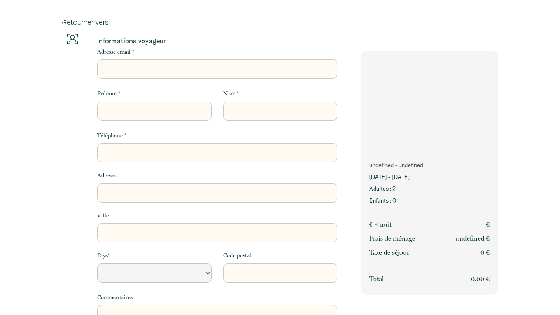
select select "Default select example"
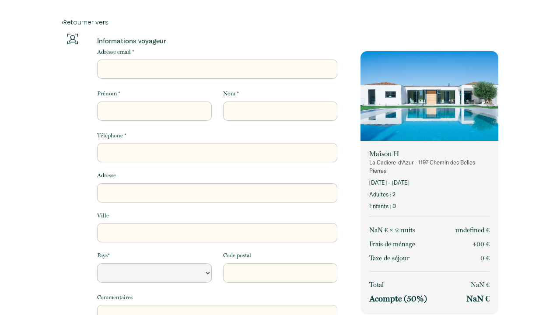
select select "Default select example"
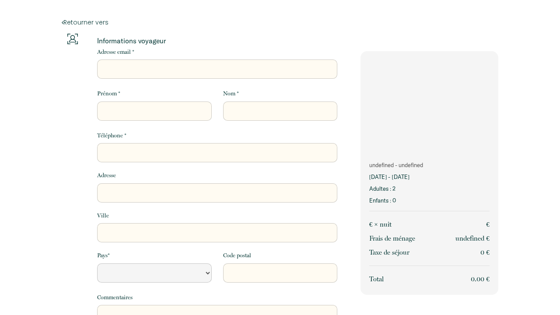
select select "Default select example"
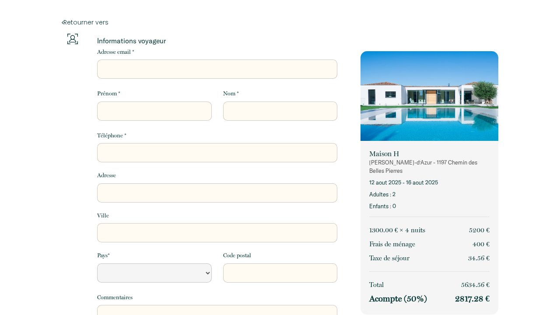
select select "Default select example"
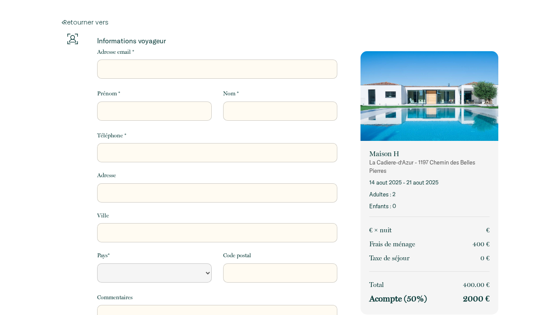
select select "Default select example"
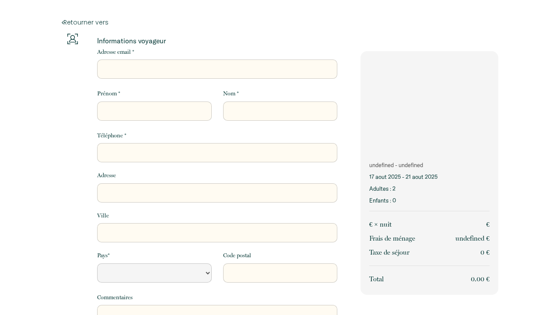
select select "Default select example"
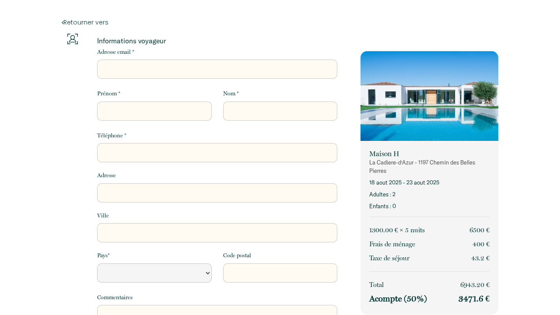
select select "Default select example"
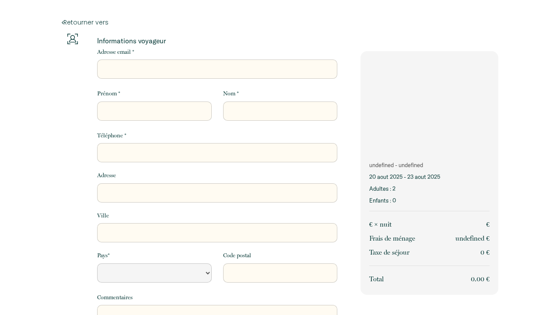
select select "Default select example"
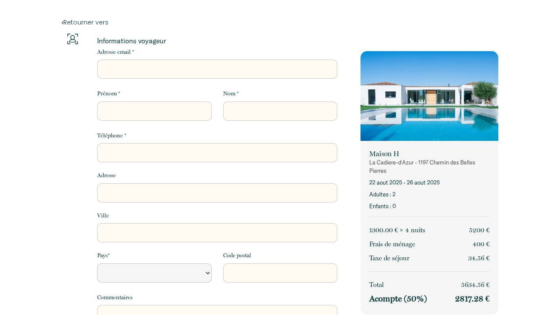
select select "Default select example"
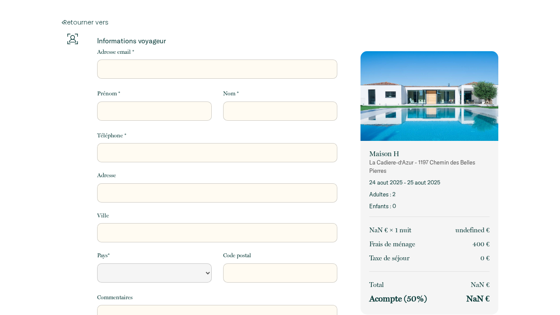
select select "Default select example"
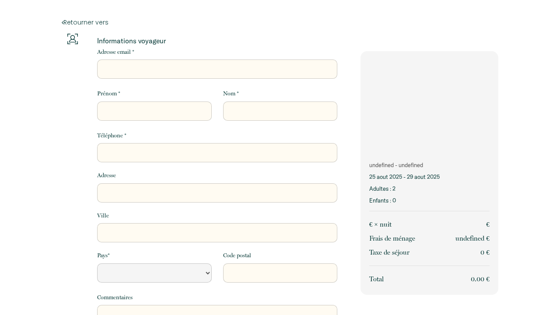
select select "Default select example"
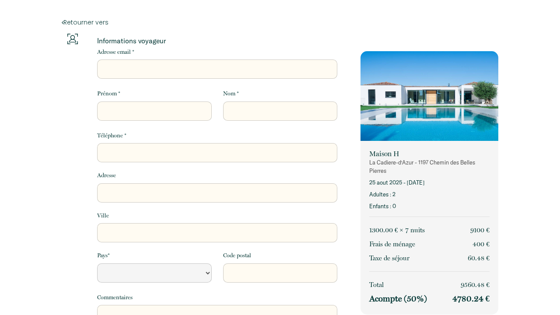
select select "Default select example"
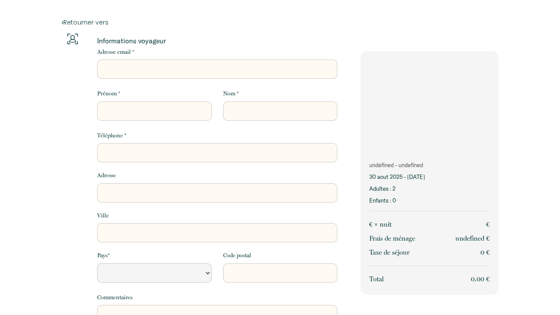
select select "Default select example"
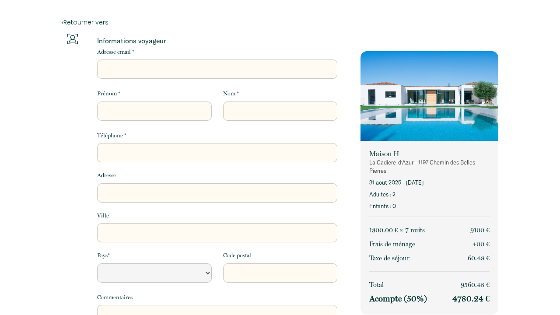
select select "Default select example"
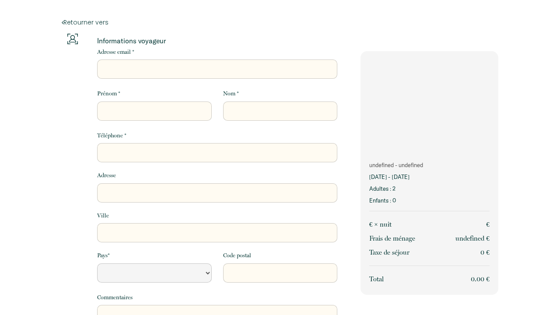
select select "Default select example"
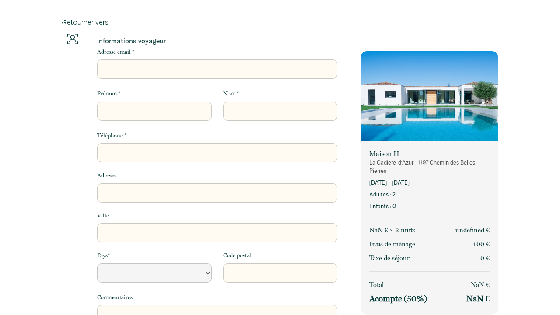
select select "Default select example"
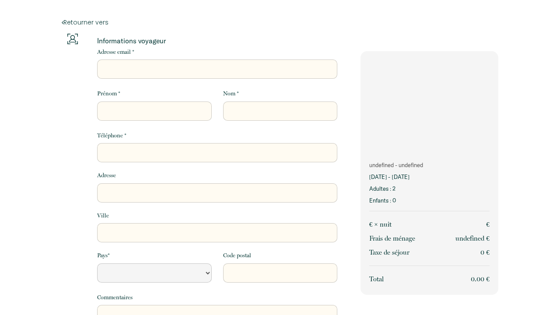
select select "Default select example"
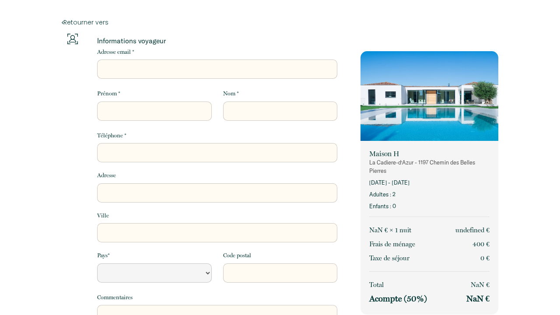
select select "Default select example"
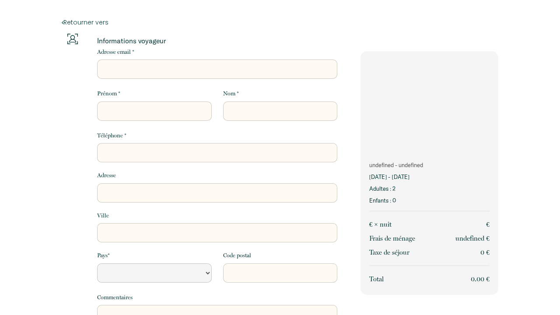
select select "Default select example"
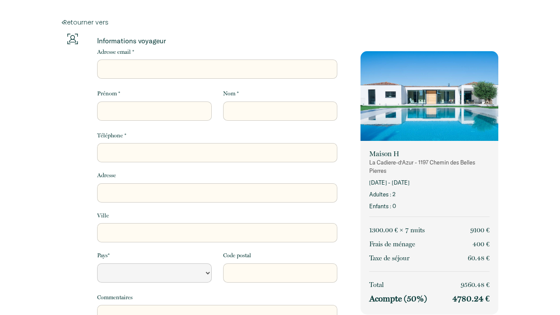
select select "Default select example"
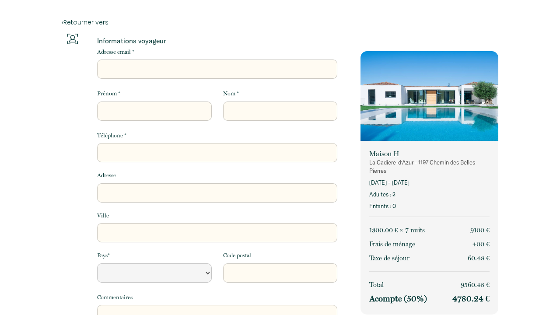
select select "Default select example"
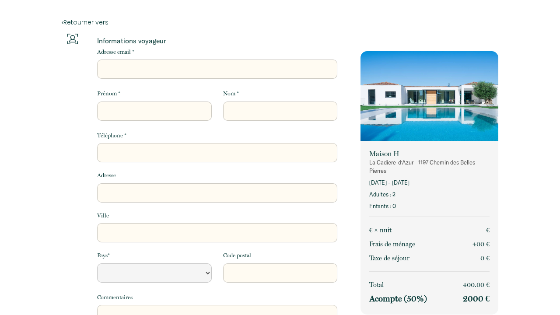
select select "Default select example"
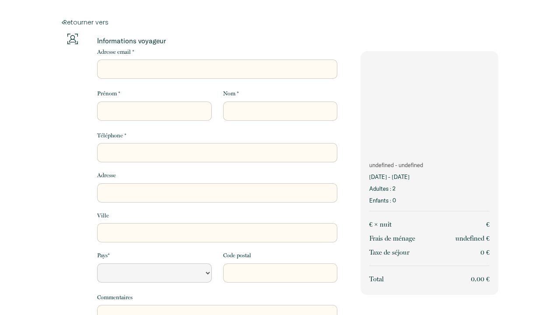
select select "Default select example"
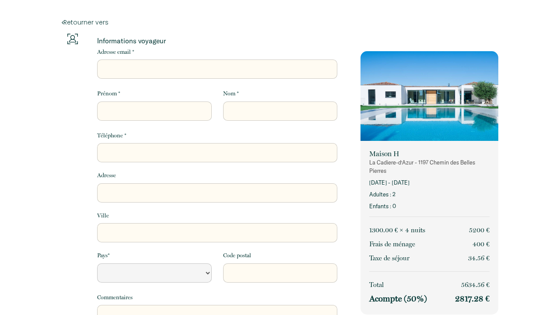
select select "Default select example"
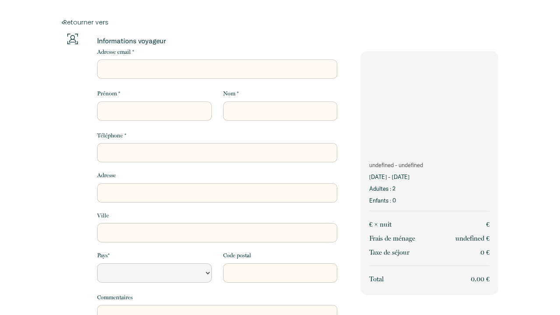
select select "Default select example"
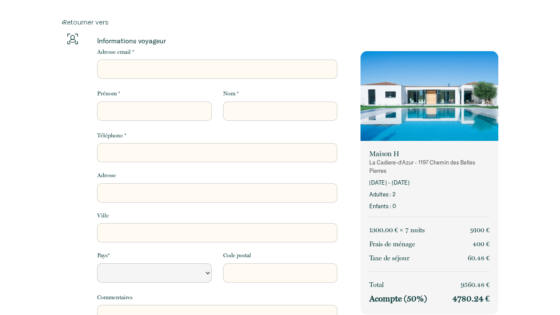
select select "Default select example"
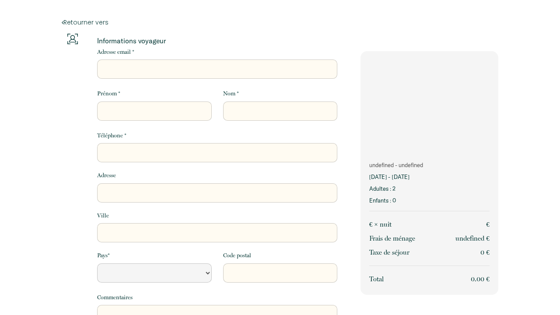
select select "Default select example"
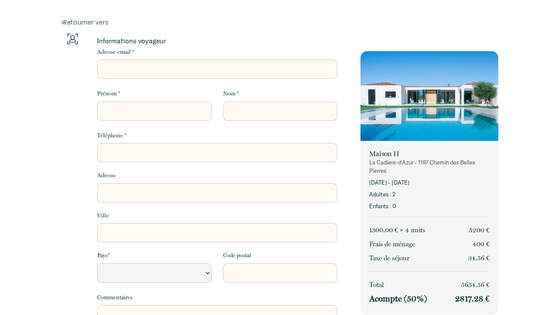
select select "Default select example"
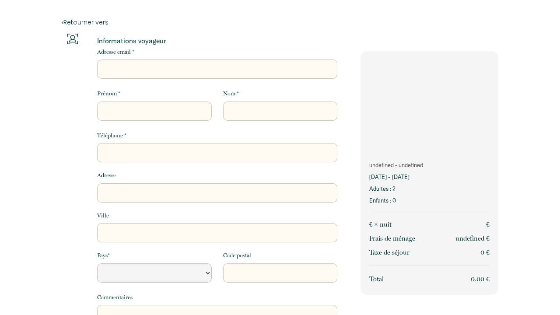
select select "Default select example"
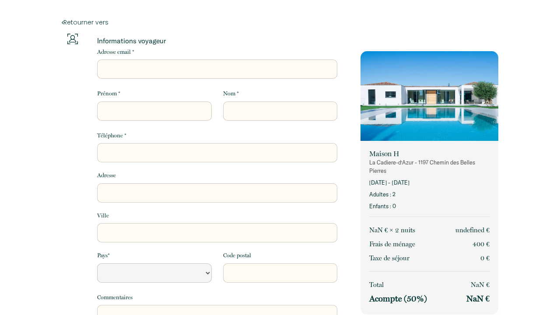
select select "Default select example"
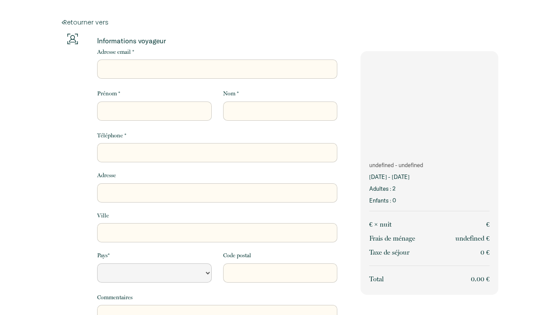
select select "Default select example"
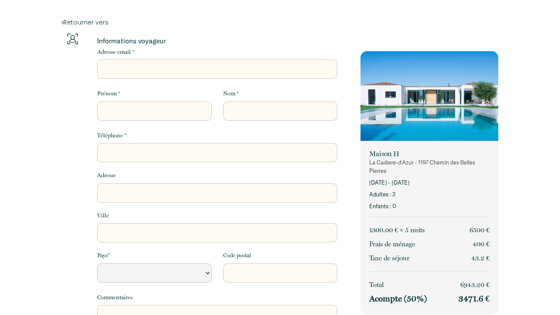
select select "Default select example"
